Goal: Task Accomplishment & Management: Use online tool/utility

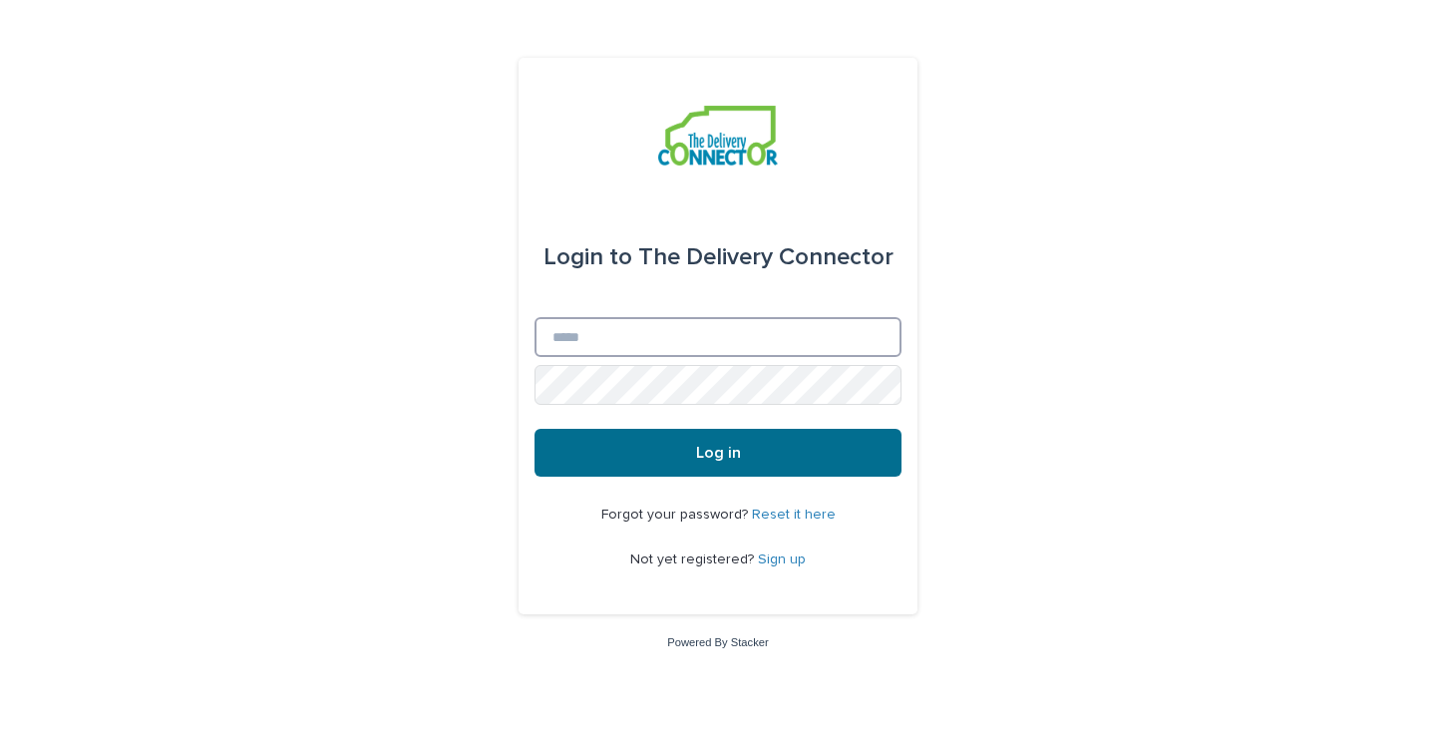
type input "**********"
click at [719, 448] on span "Log in" at bounding box center [718, 453] width 45 height 16
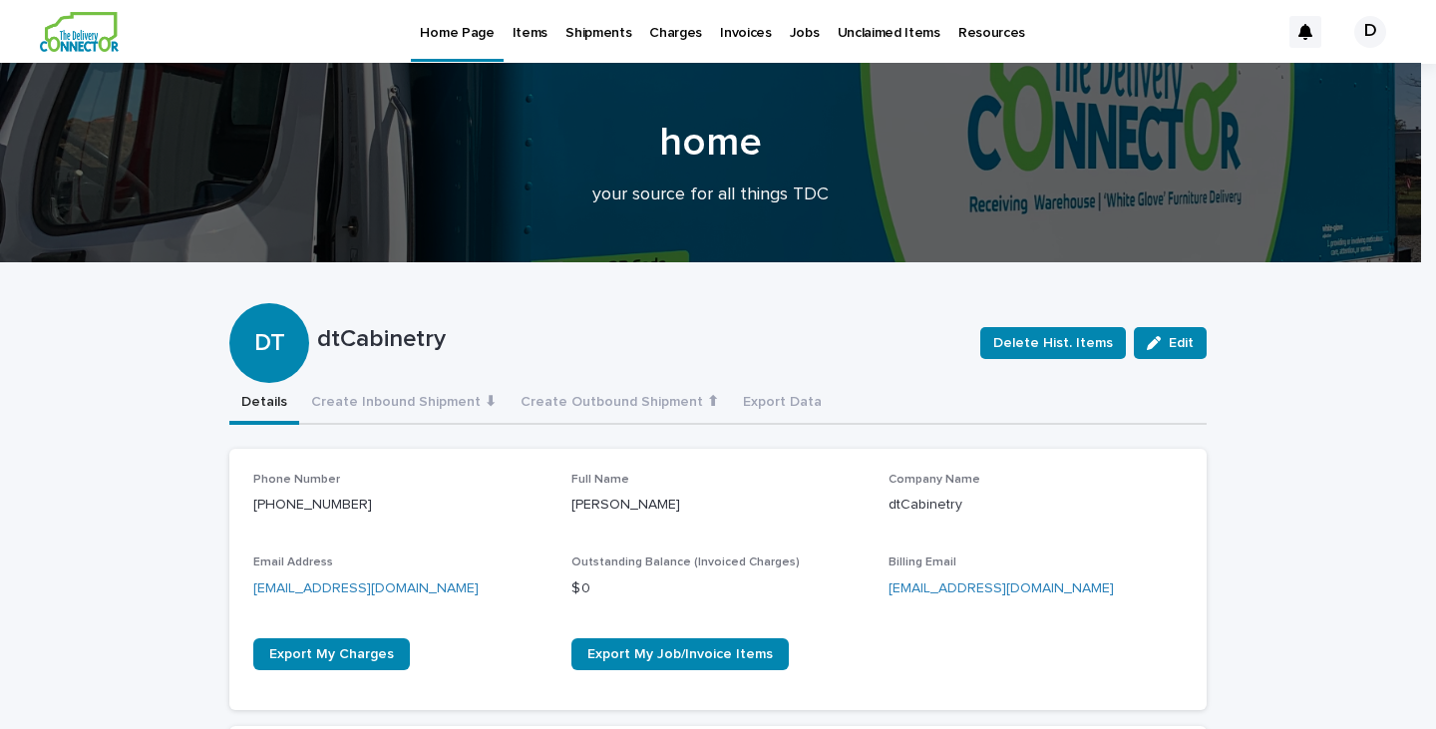
click at [528, 30] on p "Items" at bounding box center [530, 21] width 35 height 42
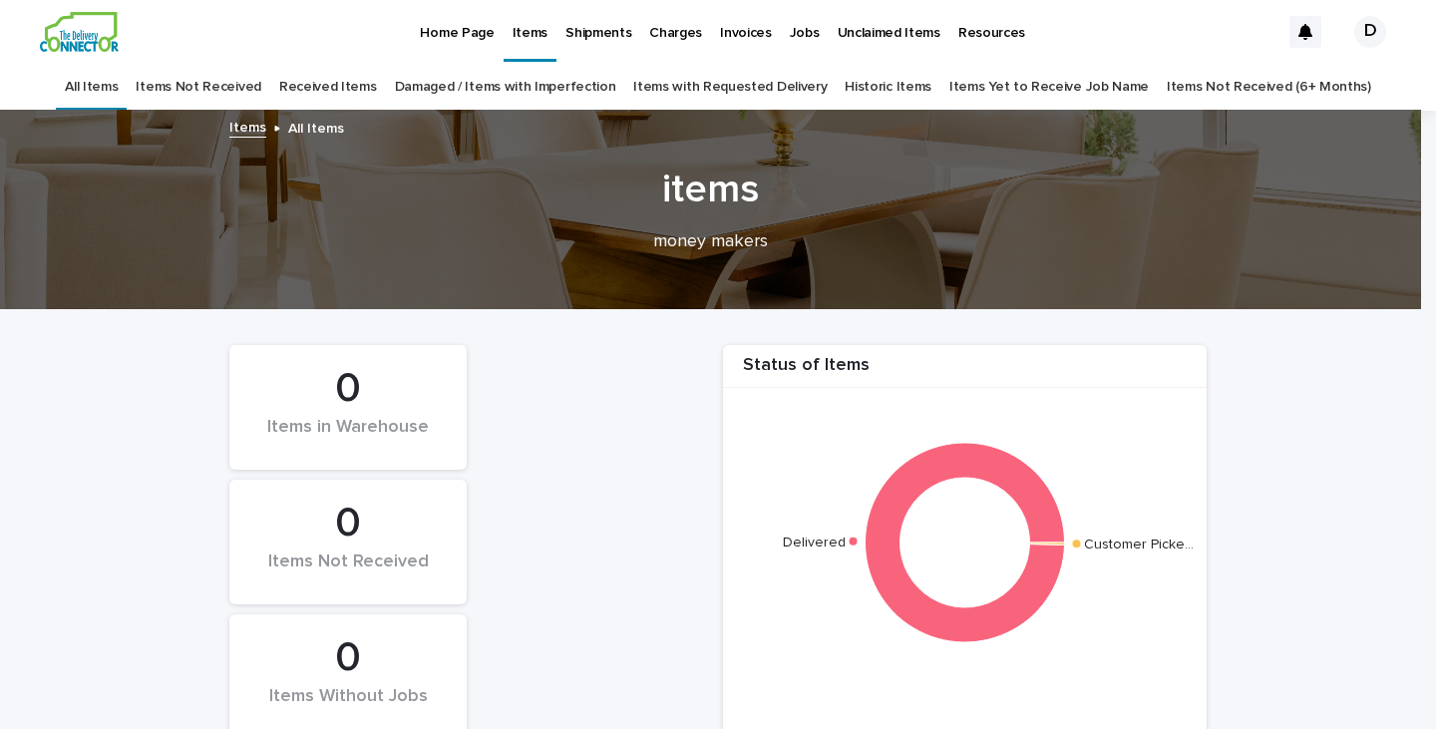
click at [457, 28] on p "Home Page" at bounding box center [457, 21] width 74 height 42
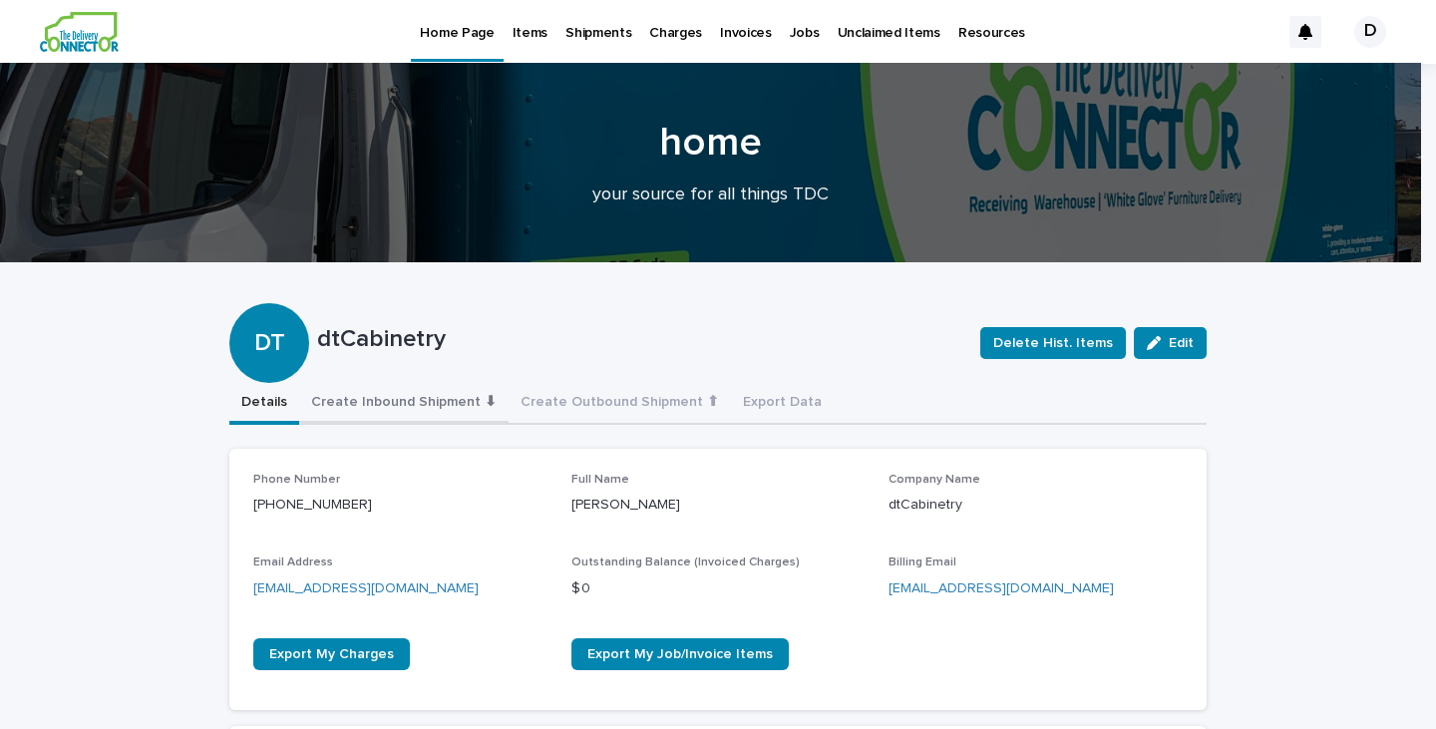
click at [412, 403] on button "Create Inbound Shipment ⬇" at bounding box center [403, 404] width 209 height 42
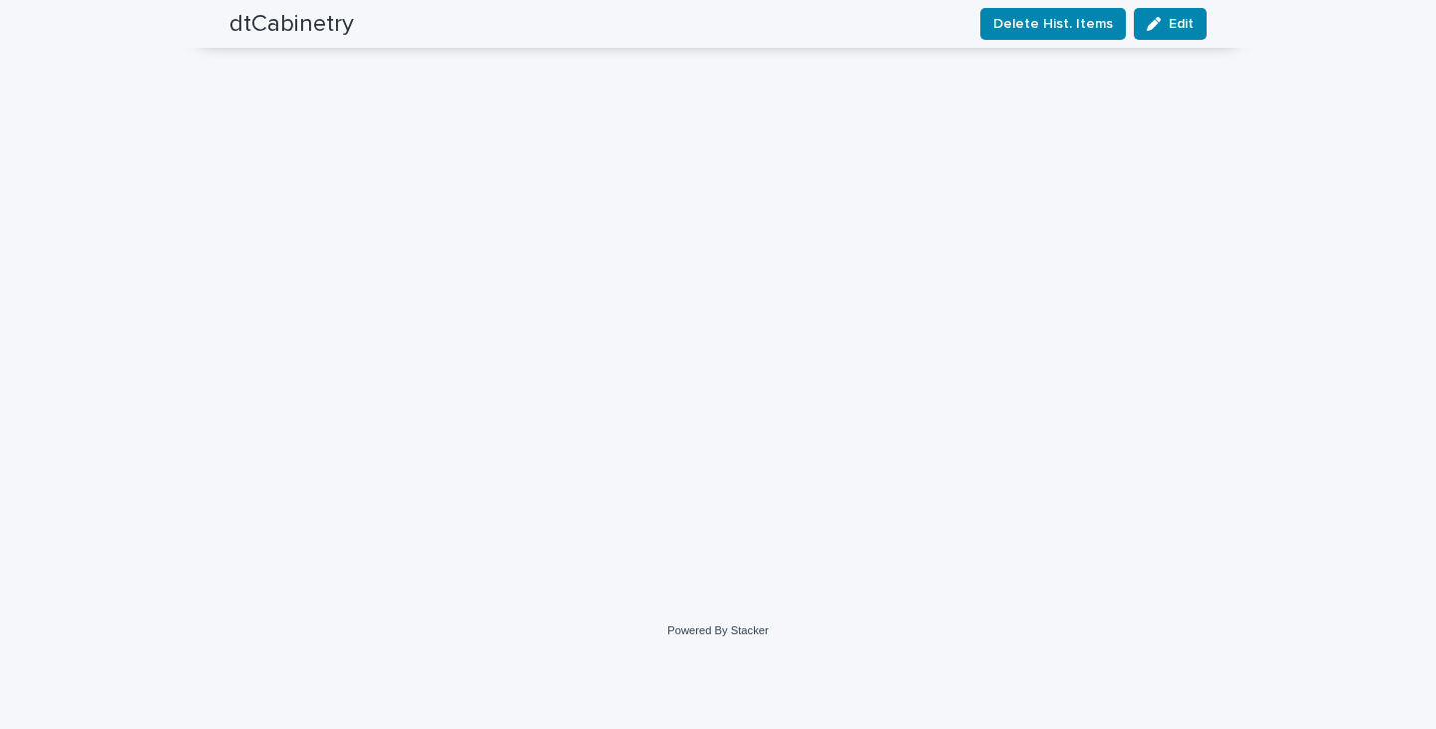
scroll to position [449, 0]
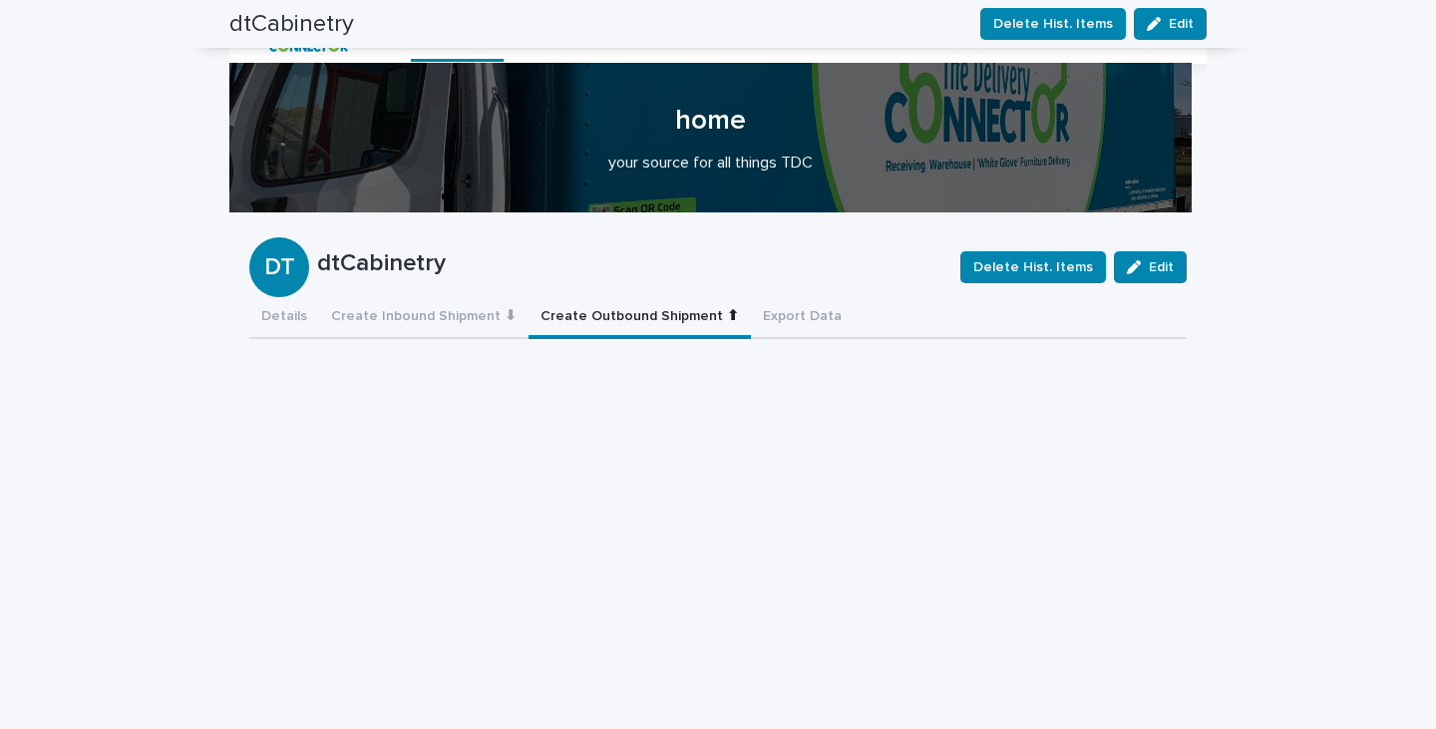
click at [571, 313] on button "Create Outbound Shipment ⬆" at bounding box center [640, 318] width 222 height 42
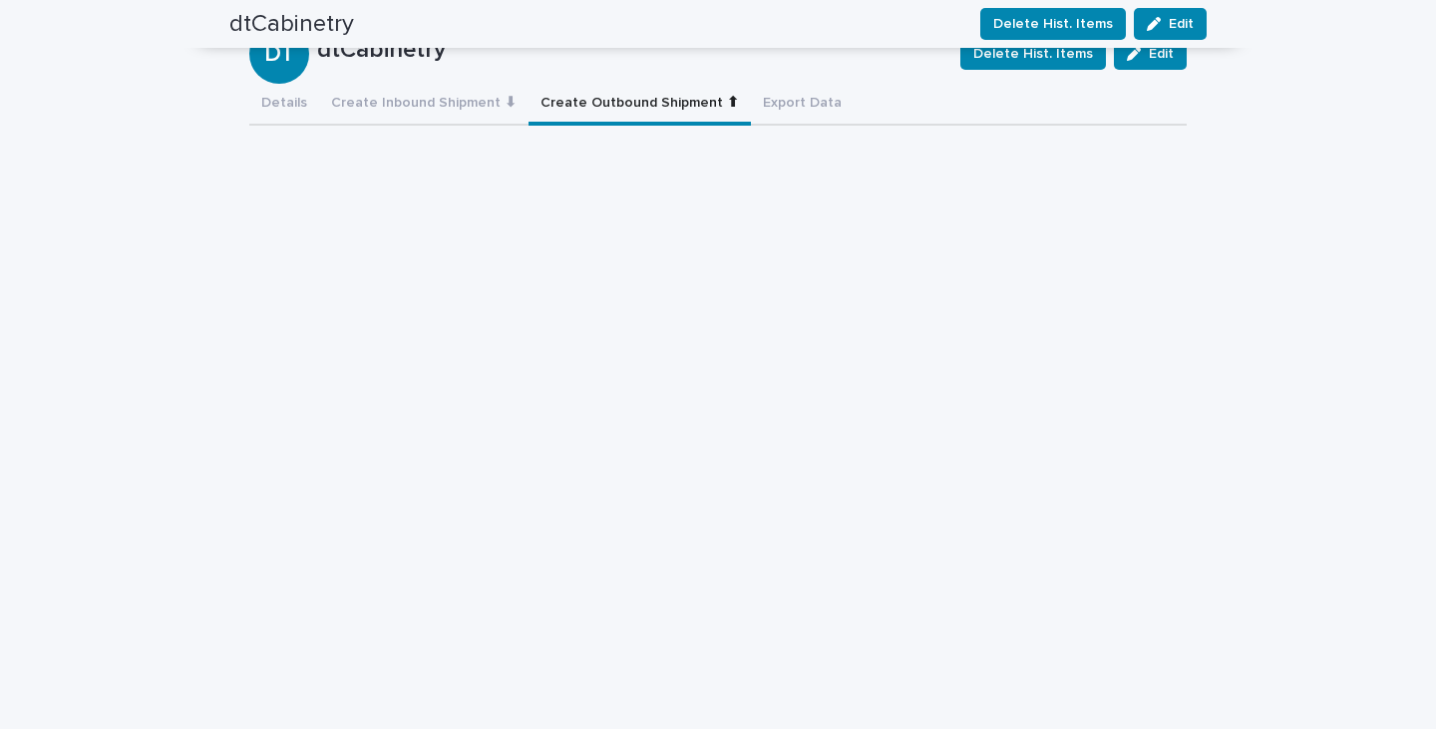
scroll to position [215, 0]
drag, startPoint x: 1199, startPoint y: 458, endPoint x: 1201, endPoint y: 499, distance: 40.9
click at [1201, 499] on div "Loading... Saving… Loading... Saving… dtCabinetry Delete Hist. Items Edit DT dt…" at bounding box center [718, 580] width 998 height 1532
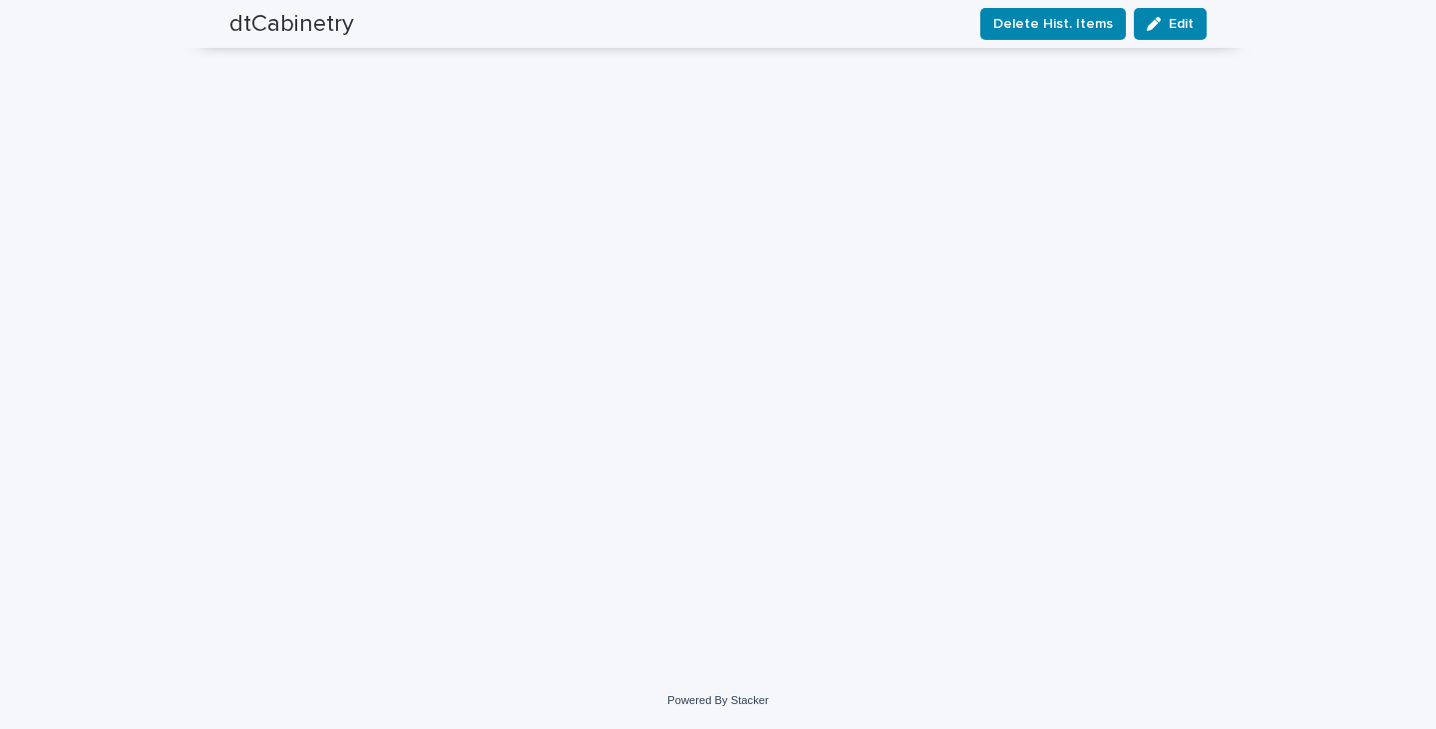
scroll to position [2021, 0]
drag, startPoint x: 1201, startPoint y: 256, endPoint x: 1428, endPoint y: -412, distance: 706.0
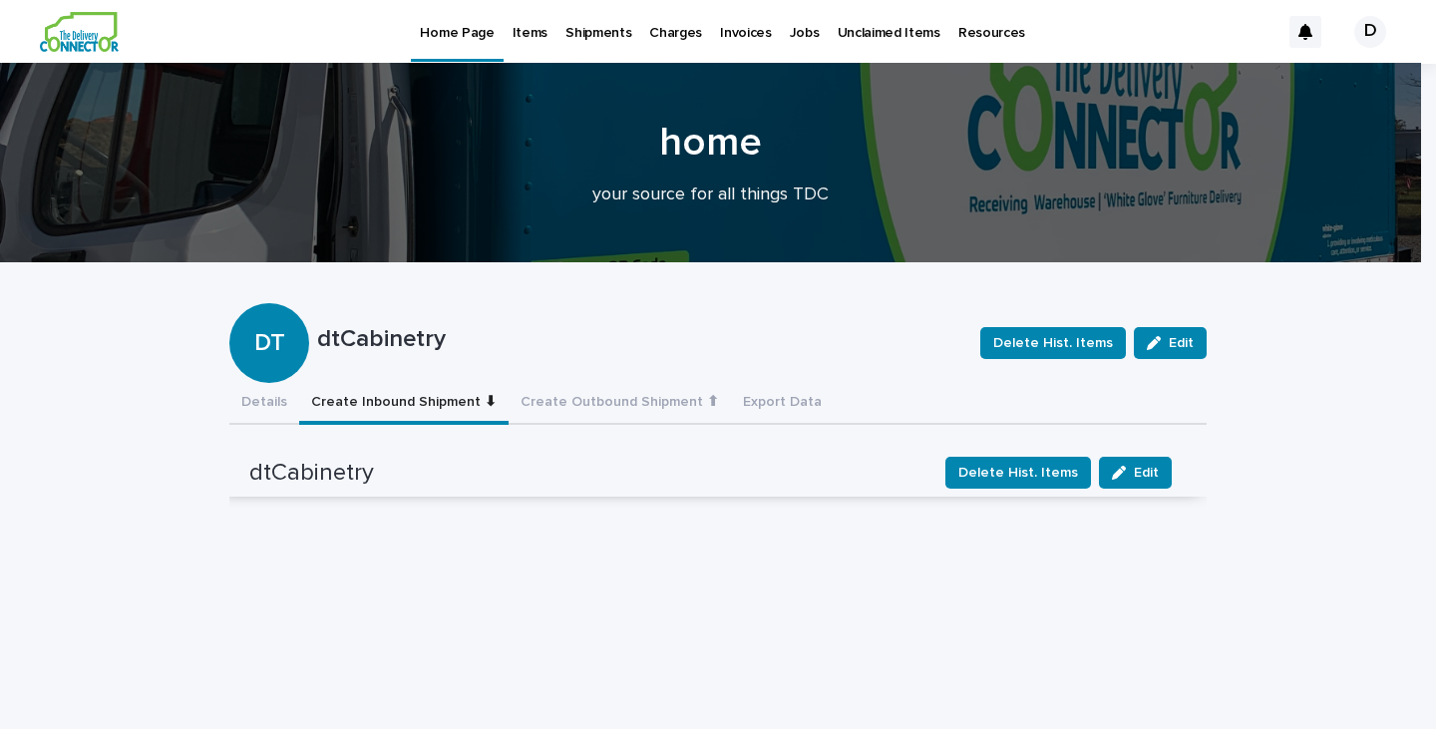
click at [410, 401] on button "Create Inbound Shipment ⬇" at bounding box center [403, 404] width 209 height 42
click at [794, 28] on p "Jobs" at bounding box center [805, 21] width 30 height 42
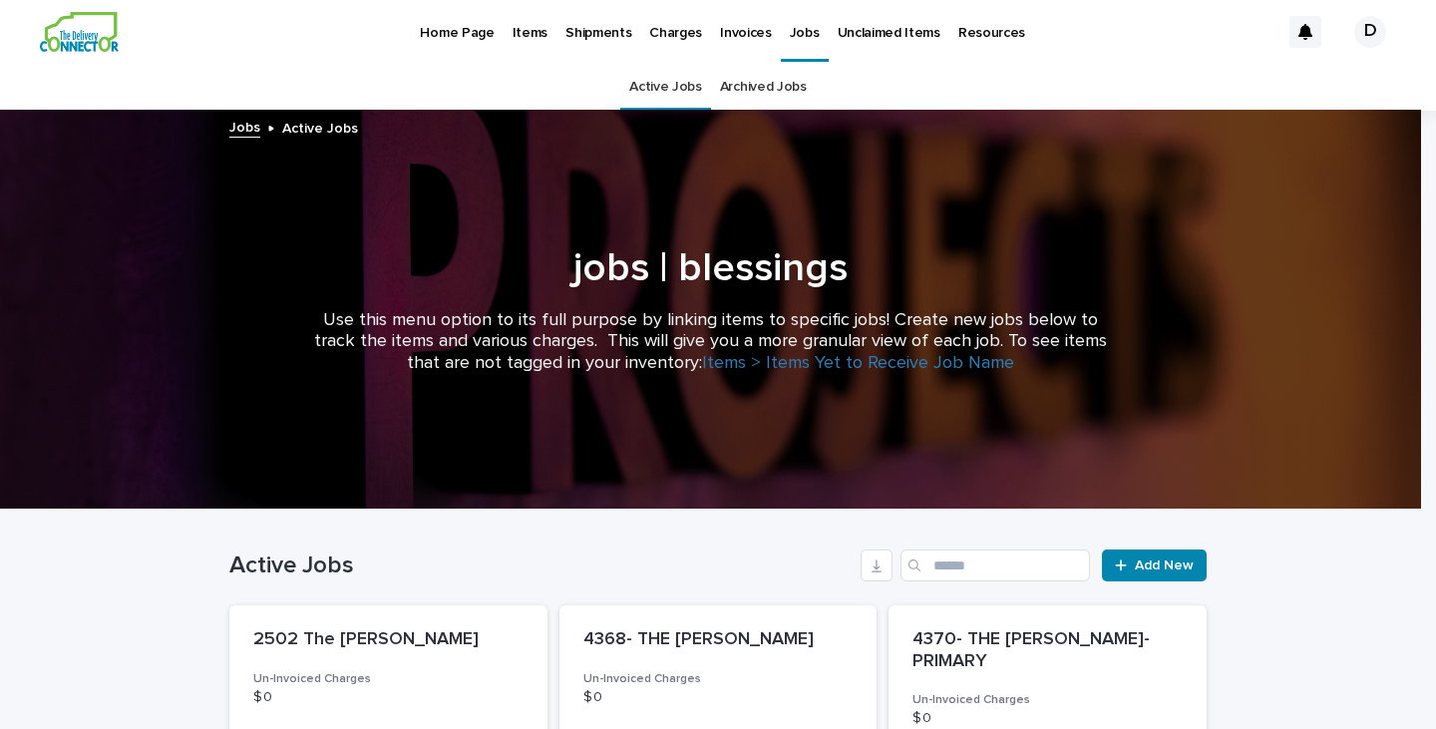
click at [460, 32] on p "Home Page" at bounding box center [457, 21] width 74 height 42
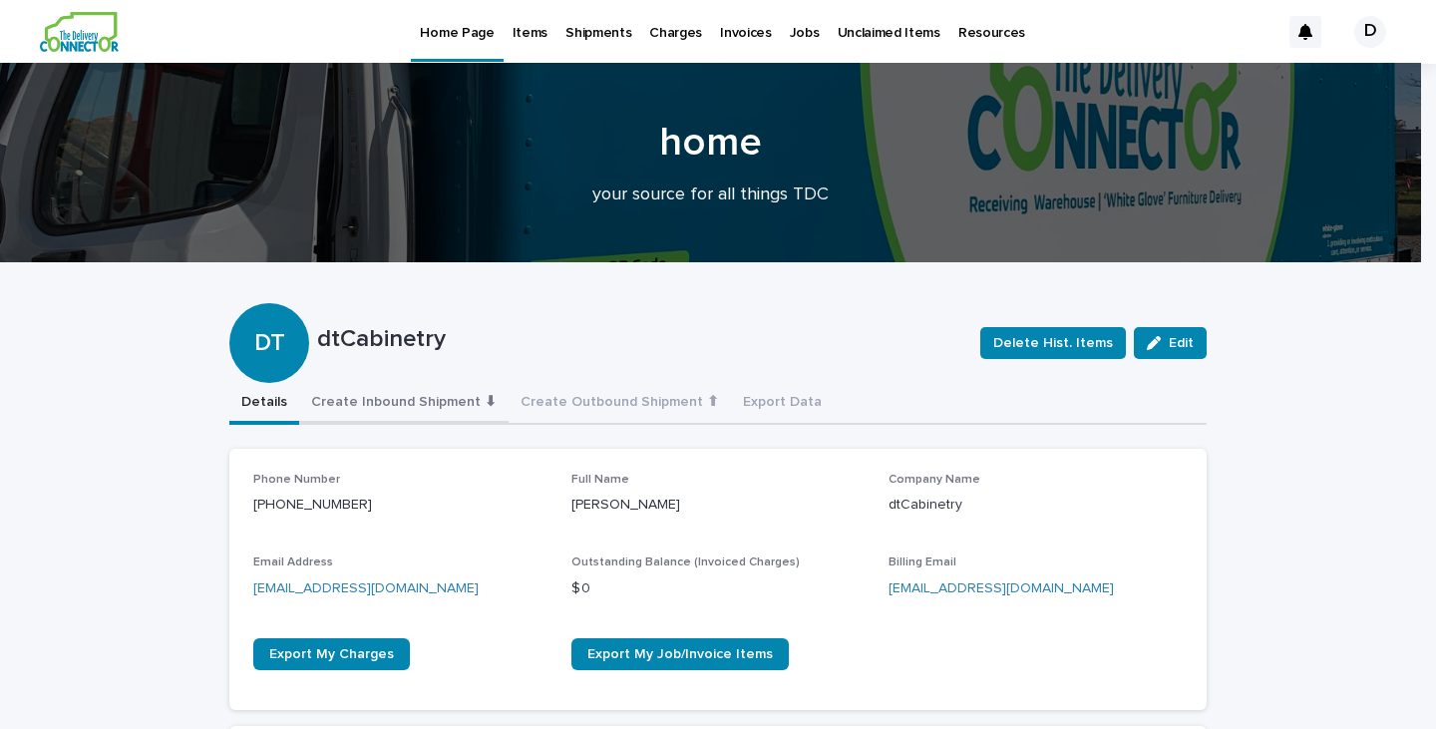
click at [385, 399] on button "Create Inbound Shipment ⬇" at bounding box center [403, 404] width 209 height 42
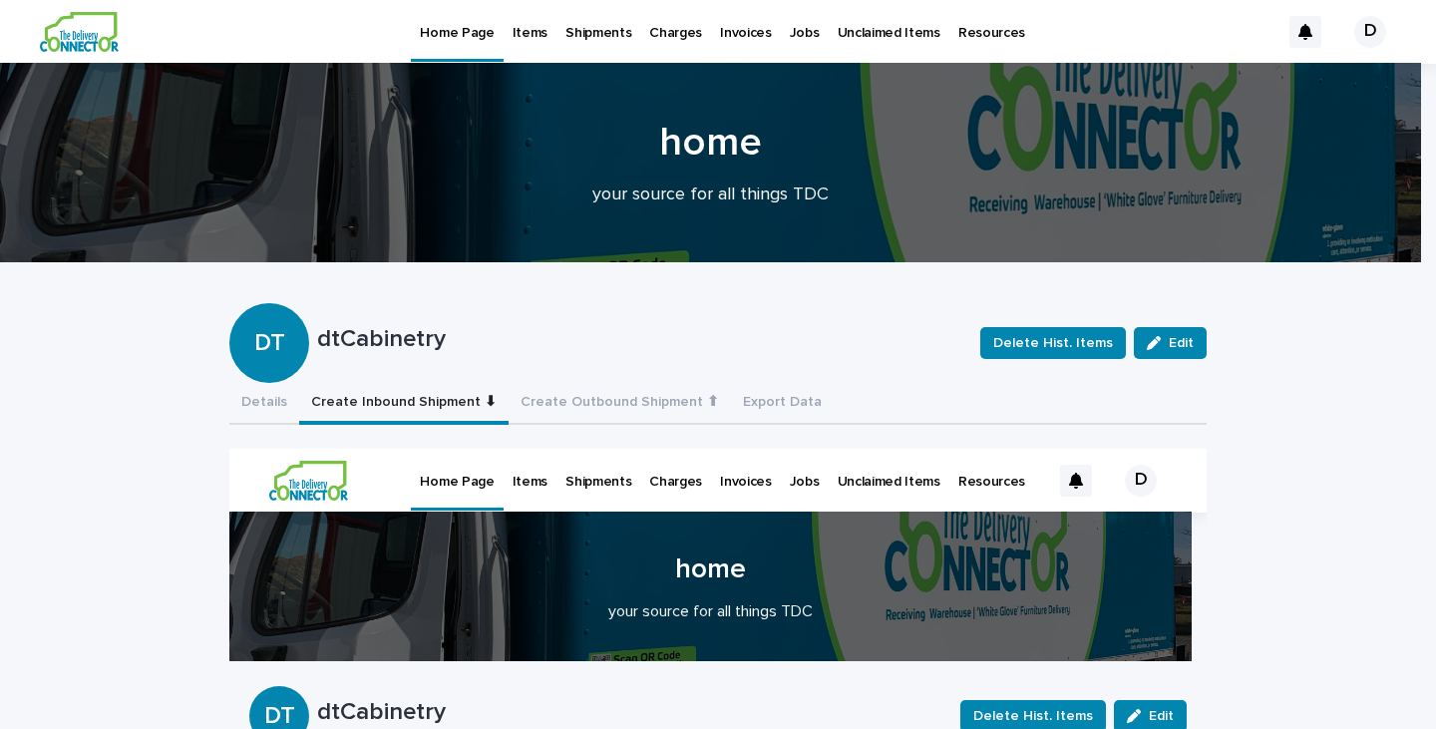
click at [529, 31] on p "Items" at bounding box center [530, 21] width 35 height 42
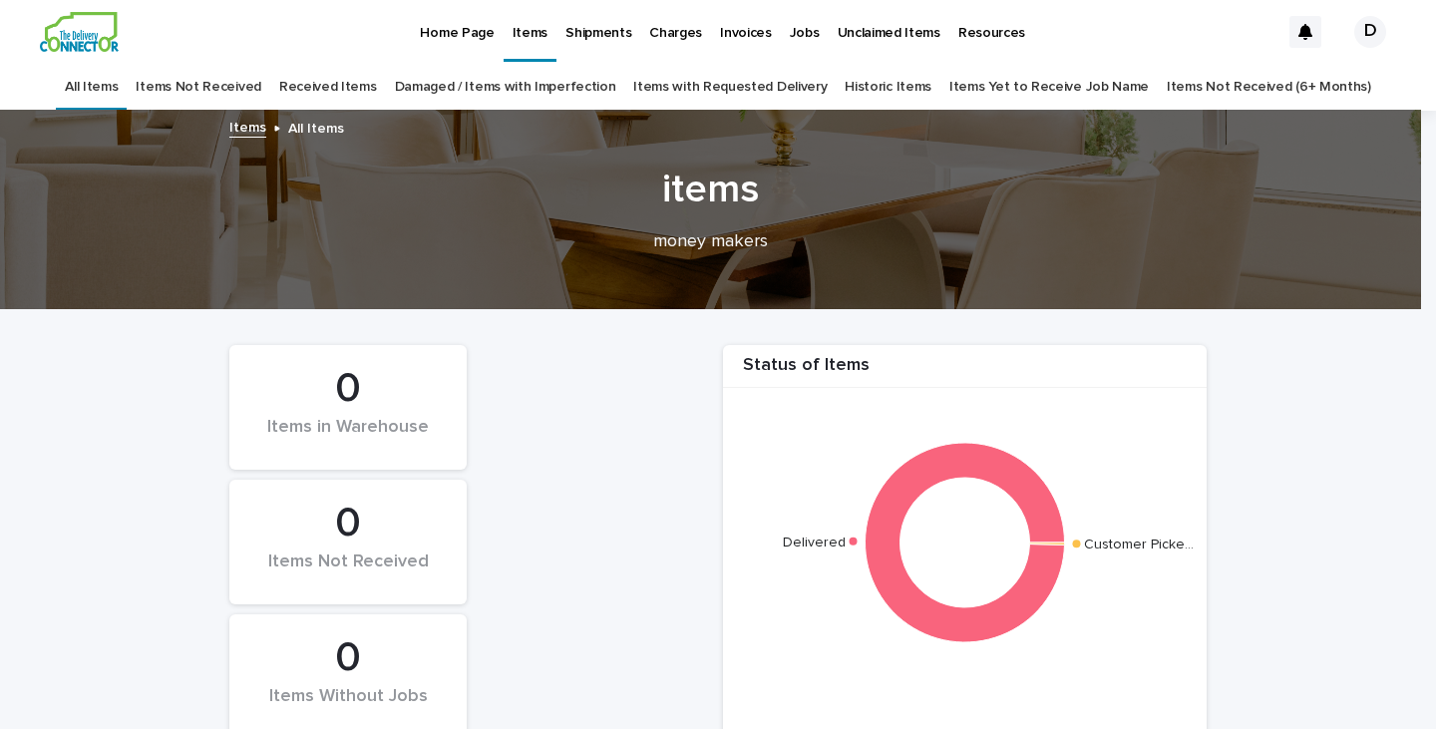
click at [463, 33] on p "Home Page" at bounding box center [457, 21] width 74 height 42
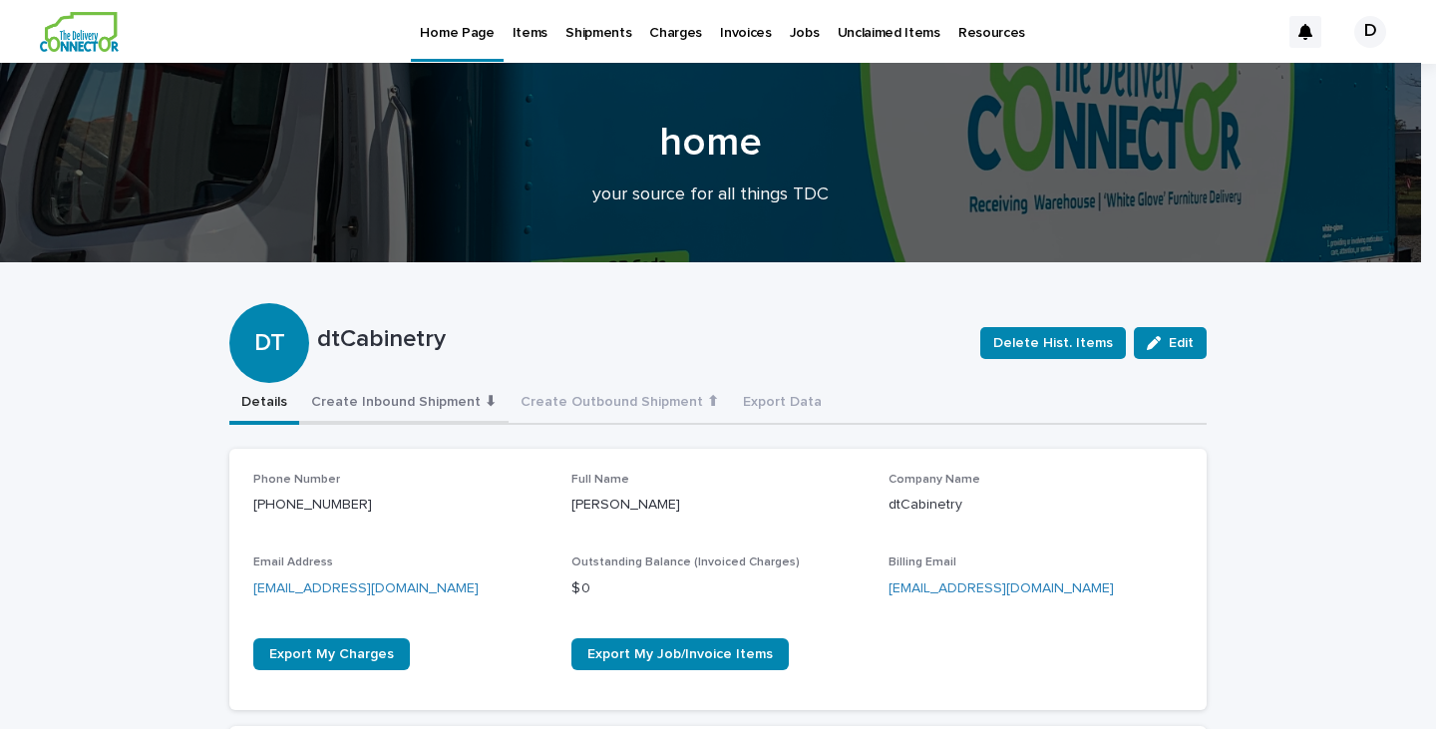
click at [414, 399] on button "Create Inbound Shipment ⬇" at bounding box center [403, 404] width 209 height 42
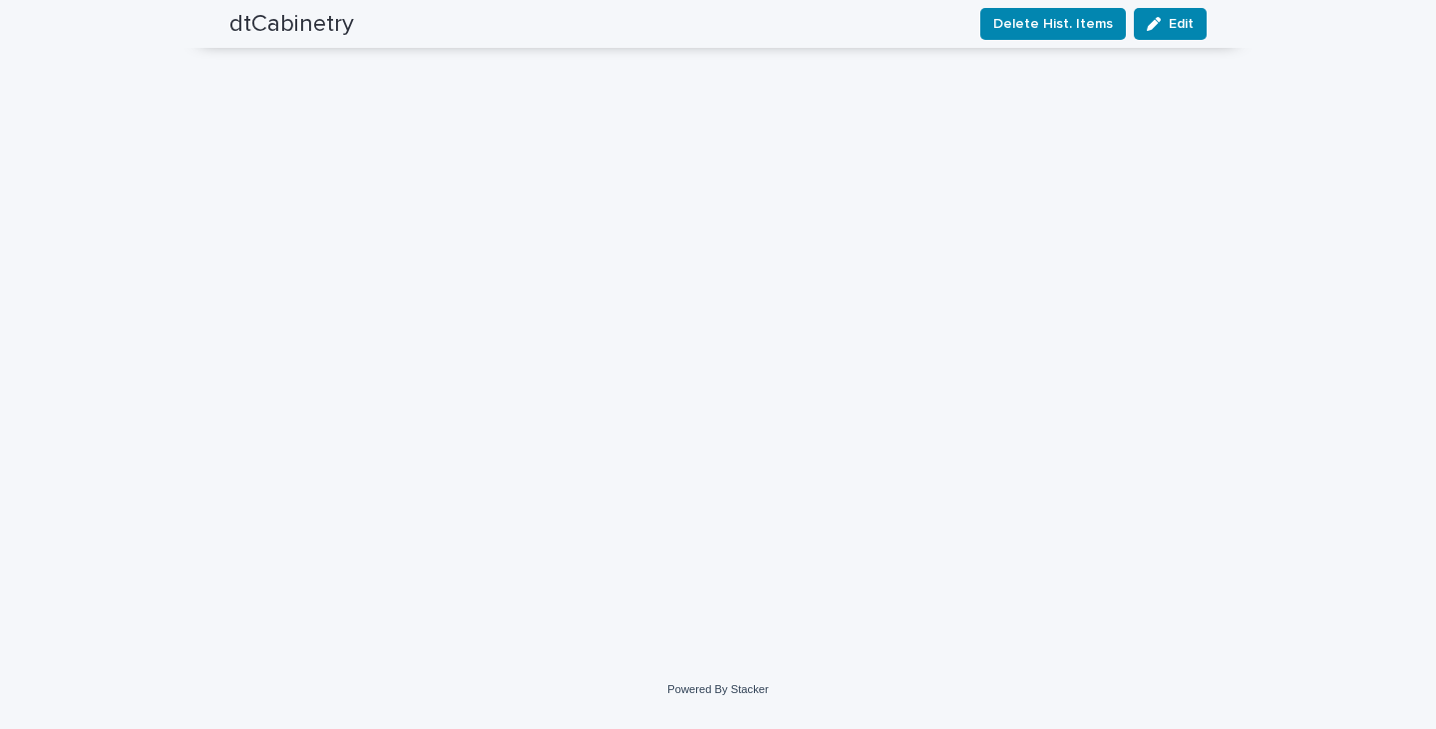
scroll to position [449, 0]
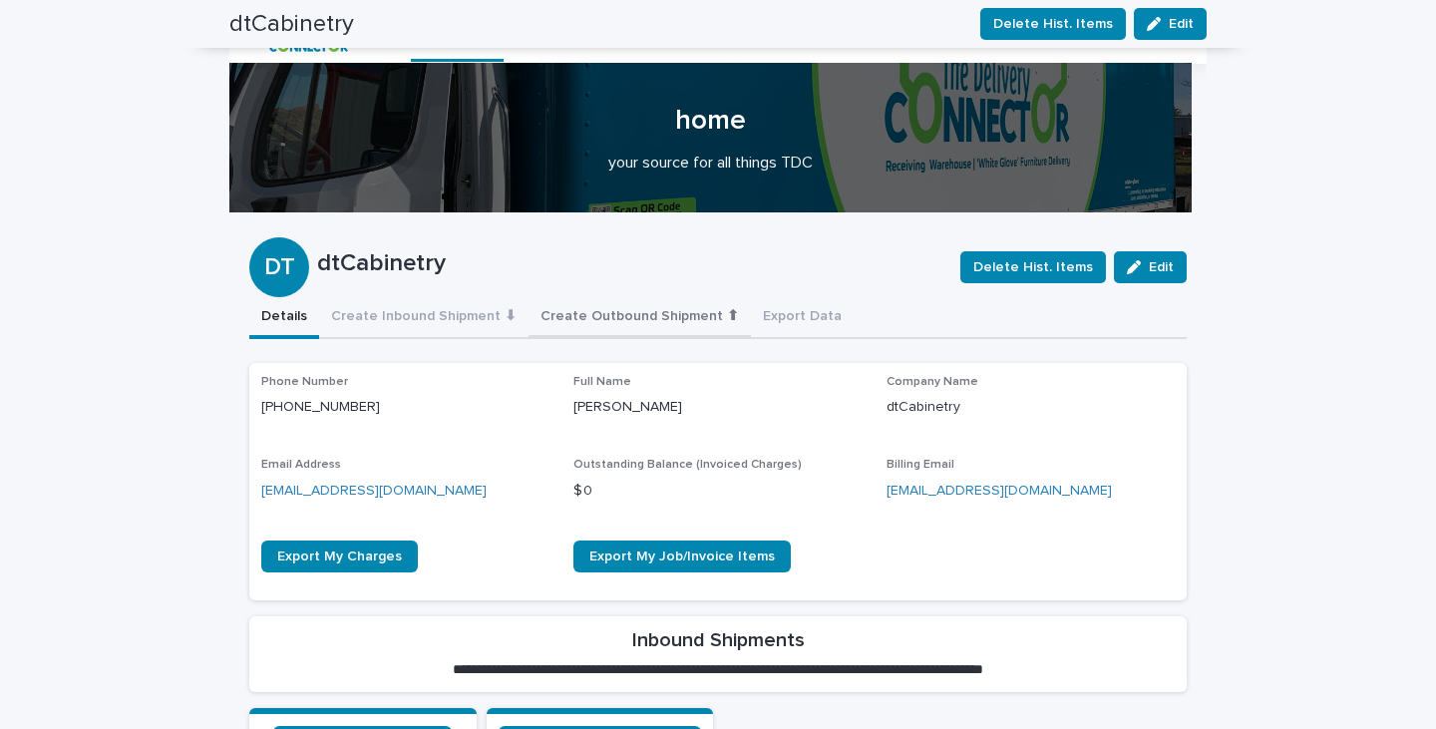
click at [596, 312] on button "Create Outbound Shipment ⬆" at bounding box center [640, 318] width 222 height 42
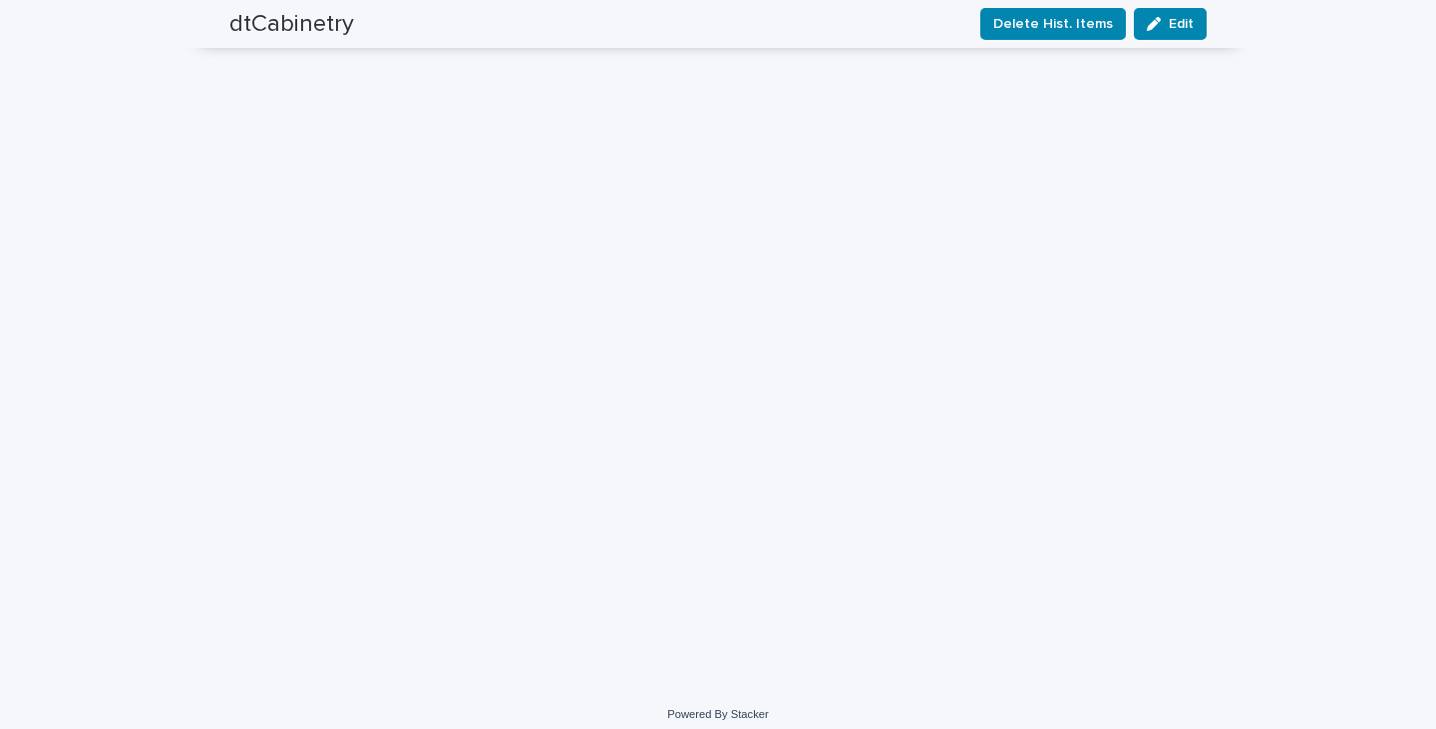
scroll to position [2153, 0]
drag, startPoint x: 1202, startPoint y: 300, endPoint x: 1433, endPoint y: -361, distance: 700.7
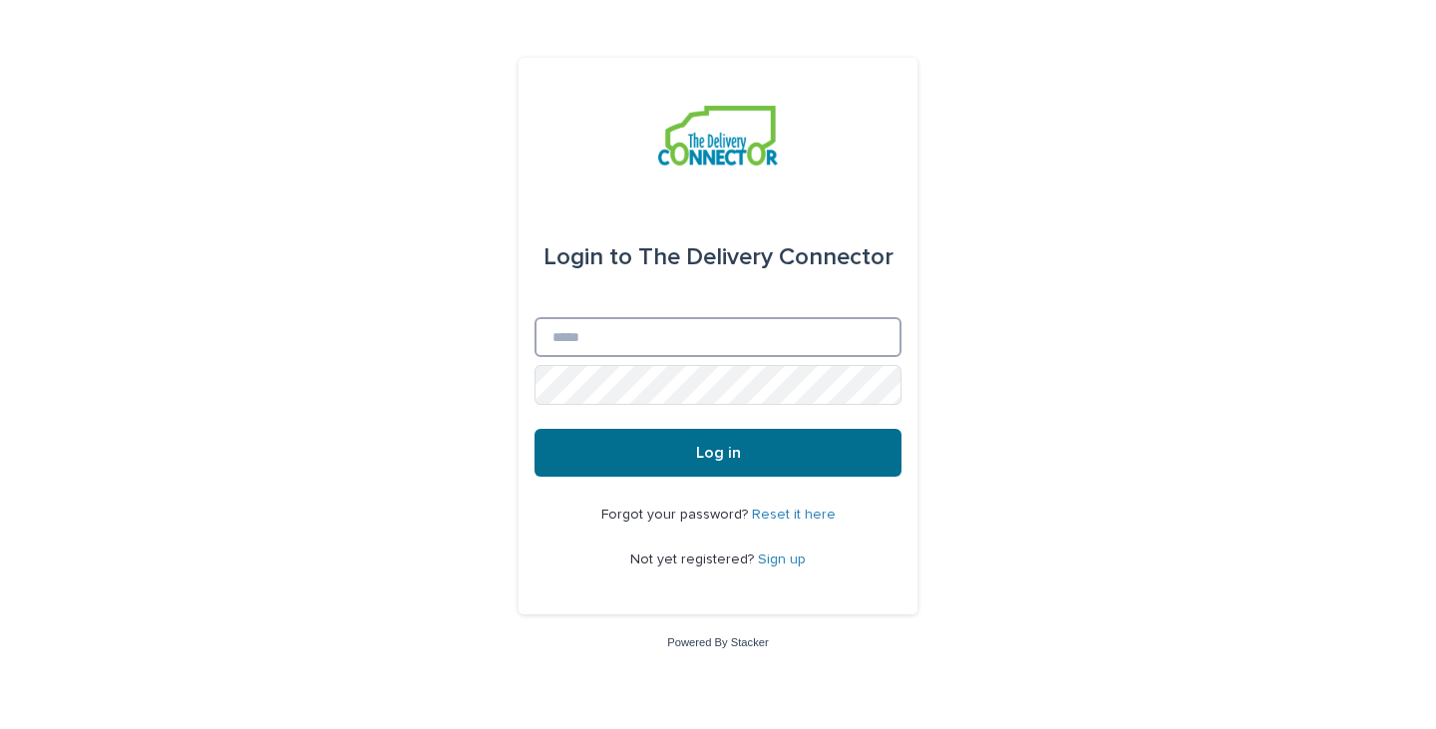
type input "**********"
click at [723, 459] on span "Log in" at bounding box center [718, 453] width 45 height 16
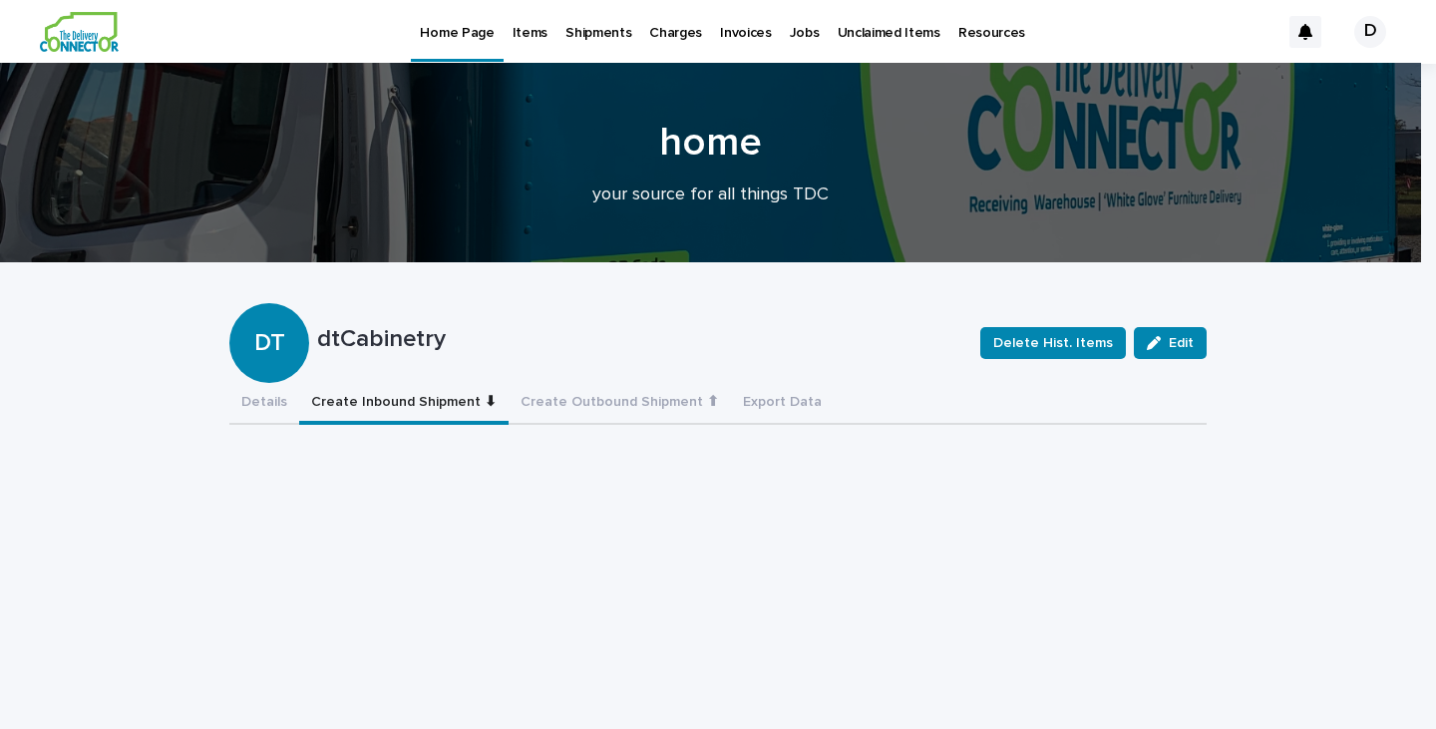
click at [429, 399] on button "Create Inbound Shipment ⬇" at bounding box center [403, 404] width 209 height 42
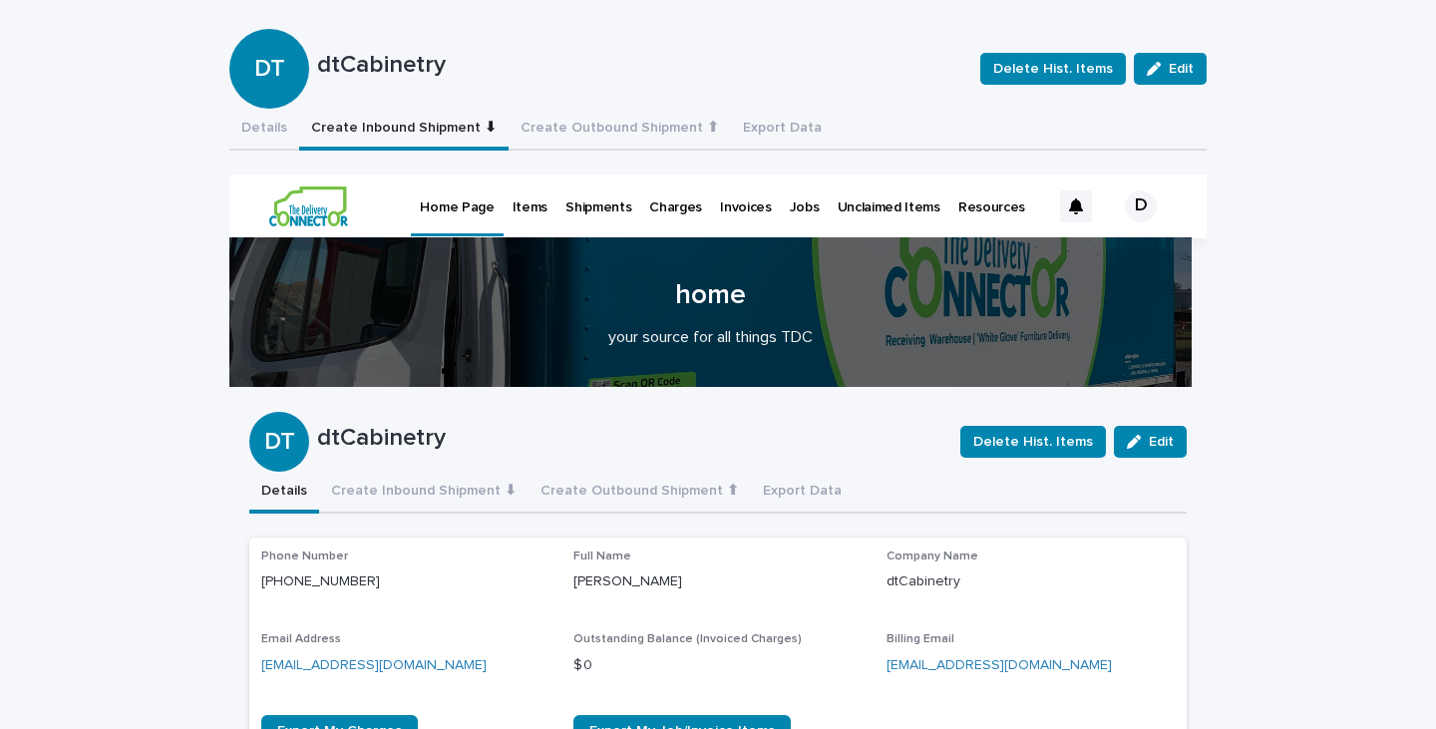
scroll to position [357, 0]
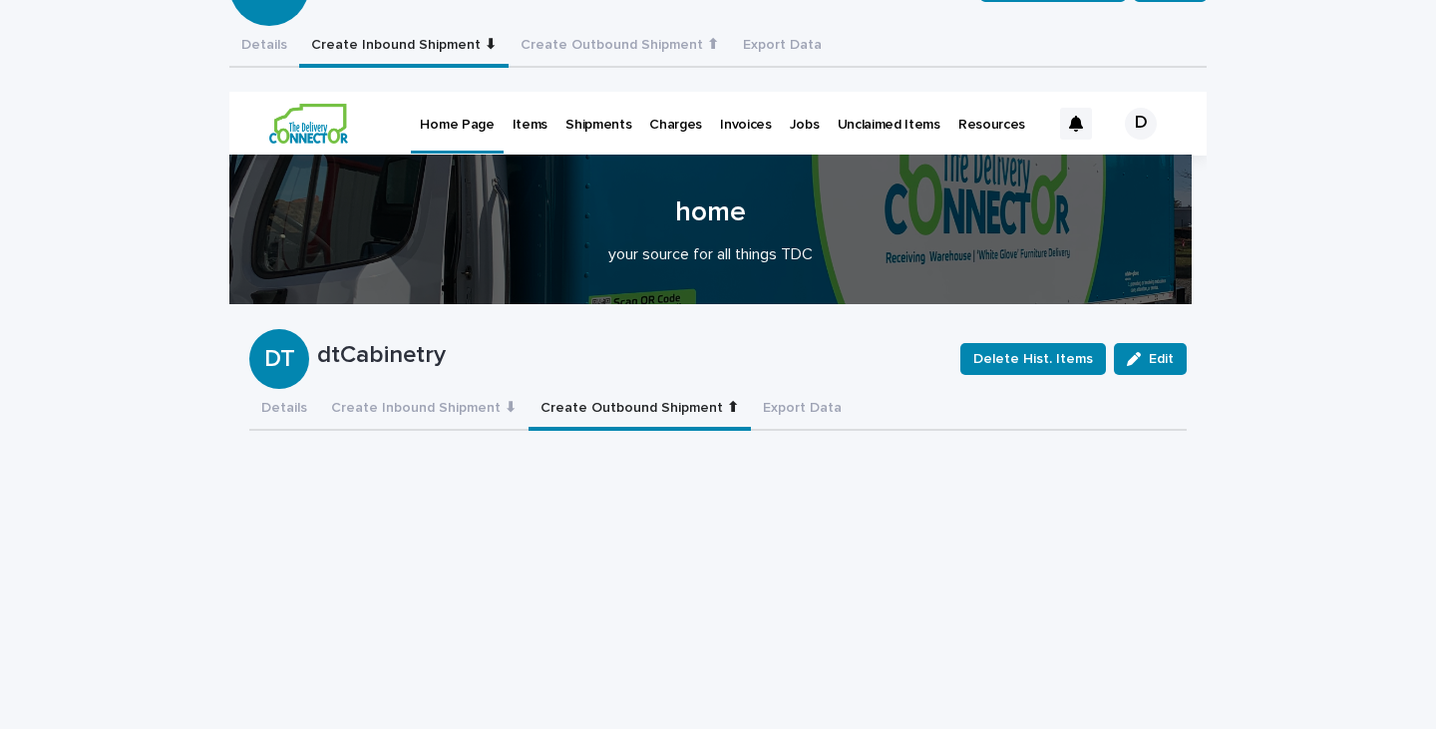
click at [595, 408] on button "Create Outbound Shipment ⬆" at bounding box center [640, 410] width 222 height 42
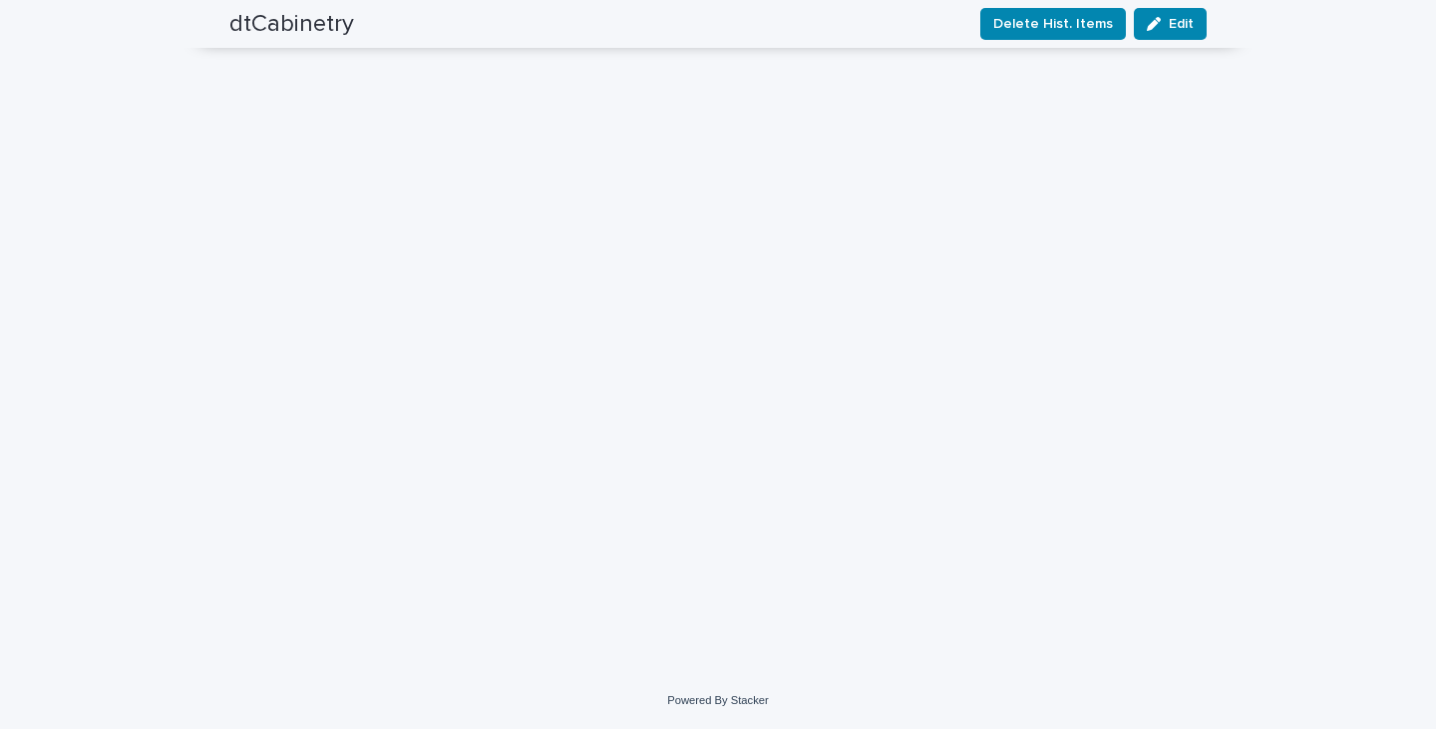
scroll to position [279, 0]
drag, startPoint x: 1201, startPoint y: 562, endPoint x: 1428, endPoint y: -114, distance: 712.6
drag, startPoint x: 1201, startPoint y: 561, endPoint x: 1408, endPoint y: -67, distance: 660.5
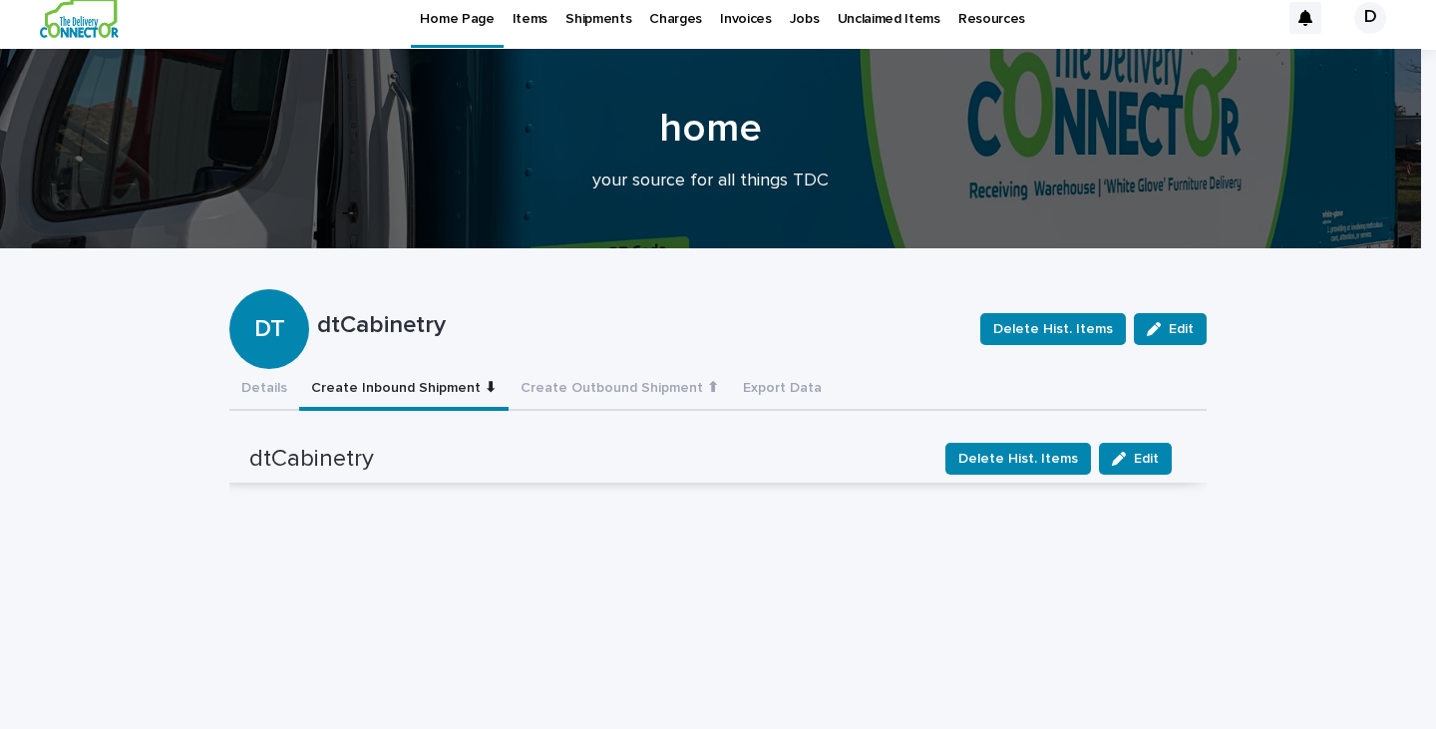
scroll to position [0, 0]
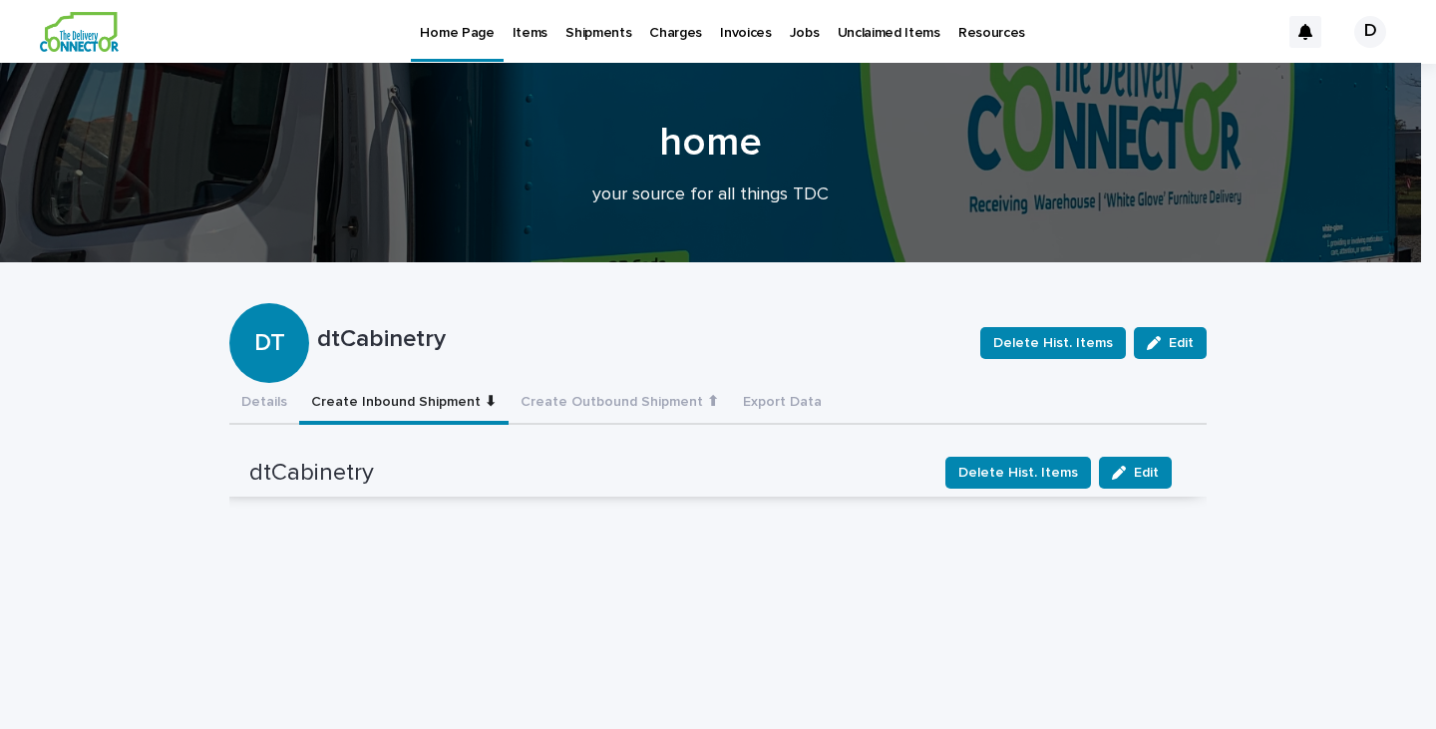
click at [411, 406] on button "Create Inbound Shipment ⬇" at bounding box center [403, 404] width 209 height 42
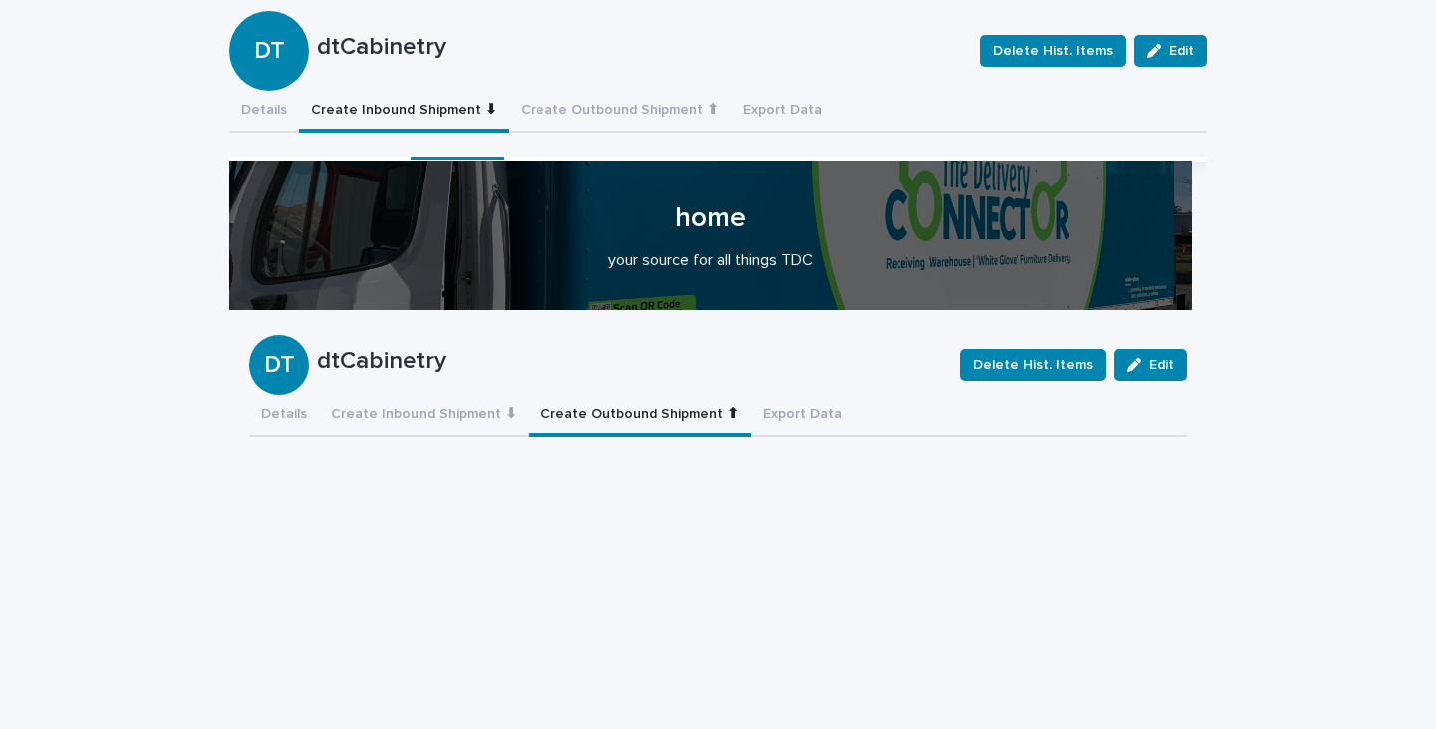
scroll to position [291, 0]
